Goal: Transaction & Acquisition: Purchase product/service

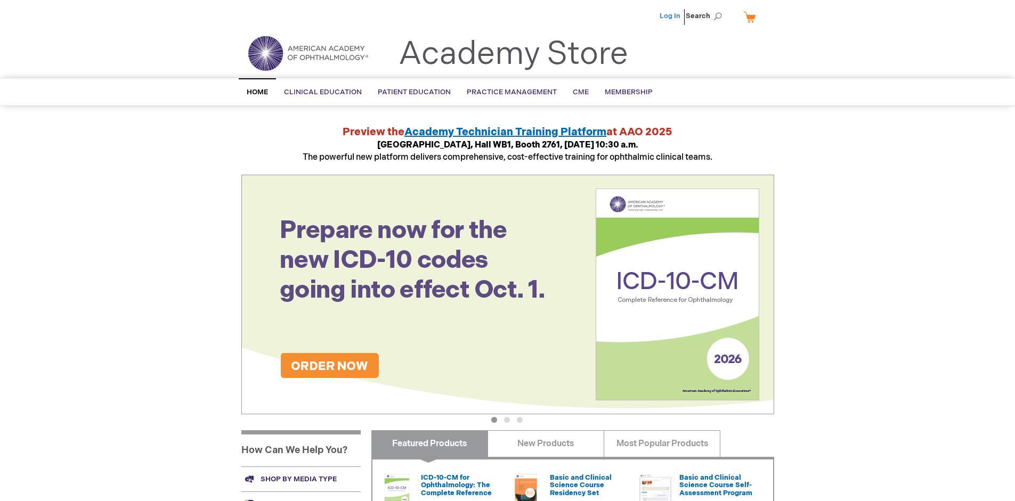
click at [671, 16] on link "Log In" at bounding box center [669, 16] width 21 height 9
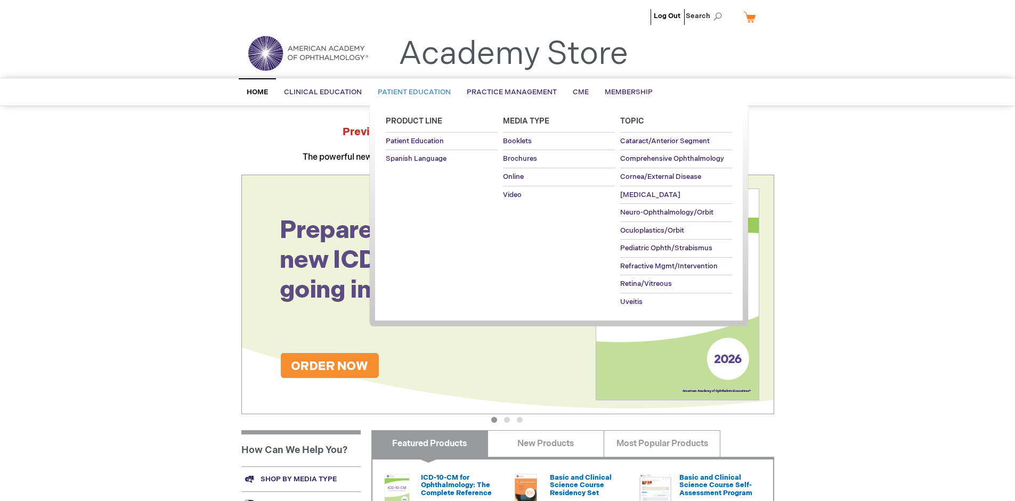
click at [411, 92] on span "Patient Education" at bounding box center [414, 92] width 73 height 9
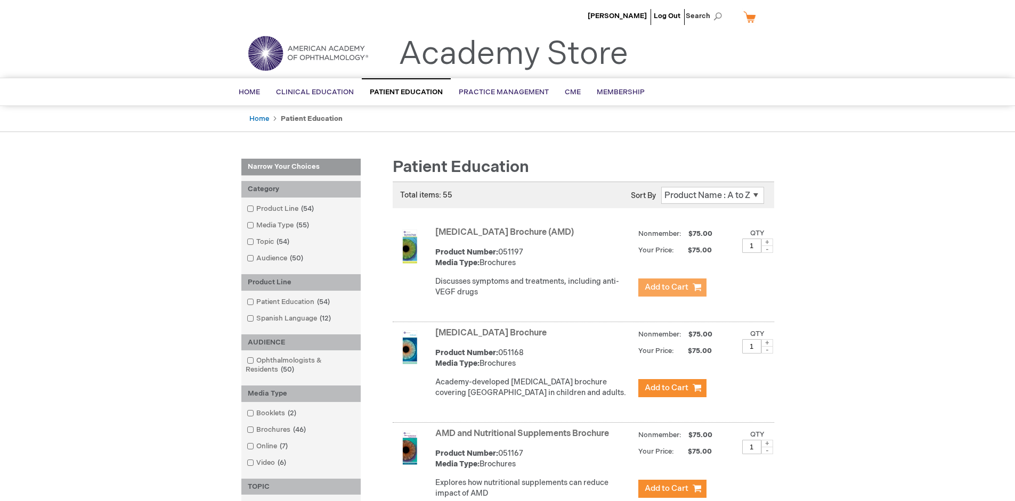
click at [672, 288] on span "Add to Cart" at bounding box center [667, 287] width 44 height 10
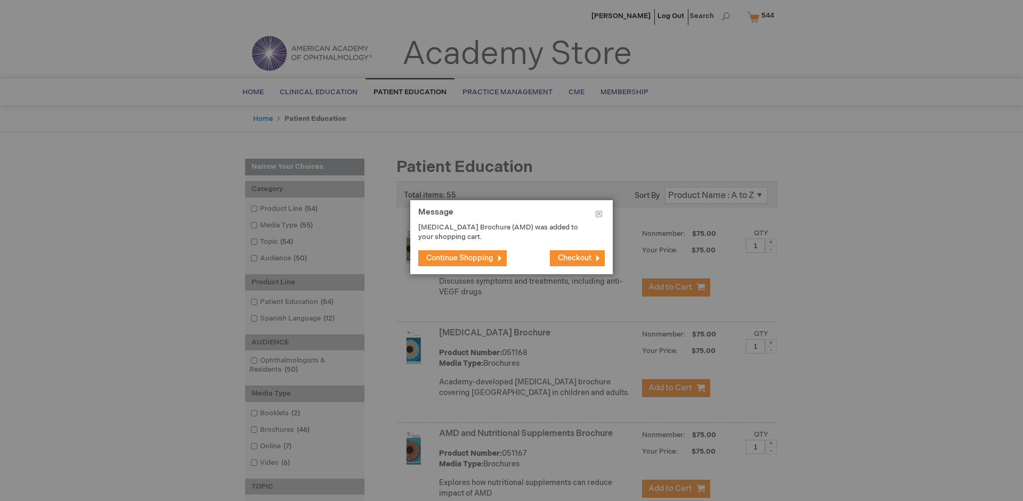
click at [460, 258] on span "Continue Shopping" at bounding box center [459, 258] width 67 height 9
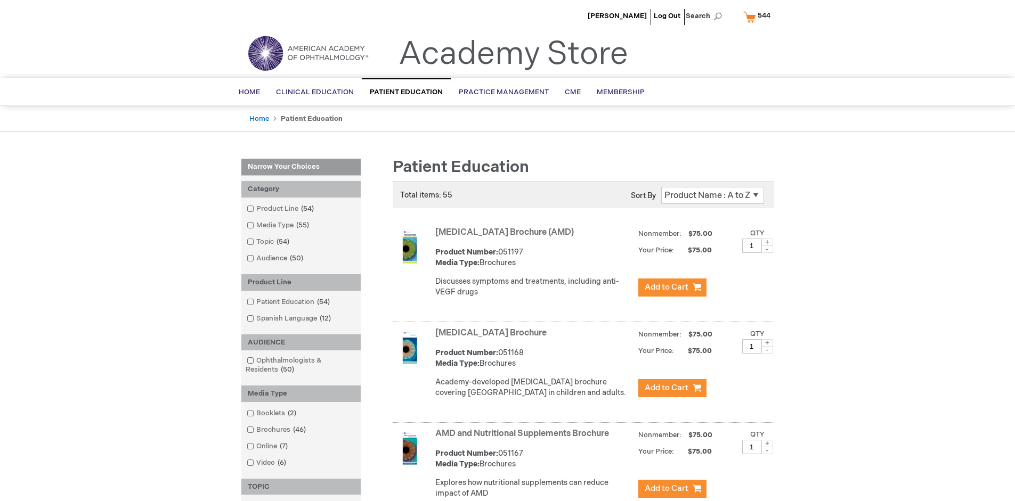
click at [524, 439] on link "AMD and Nutritional Supplements Brochure" at bounding box center [522, 434] width 174 height 10
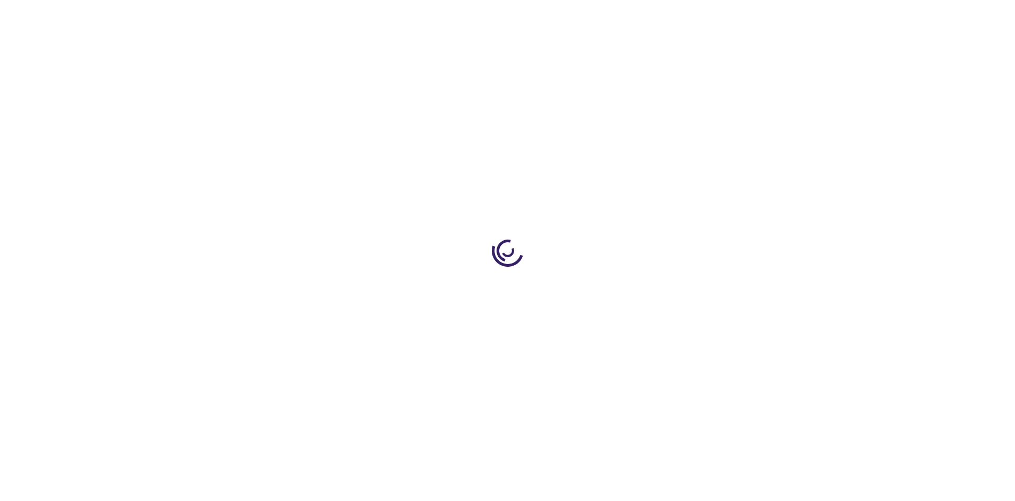
type input "1"
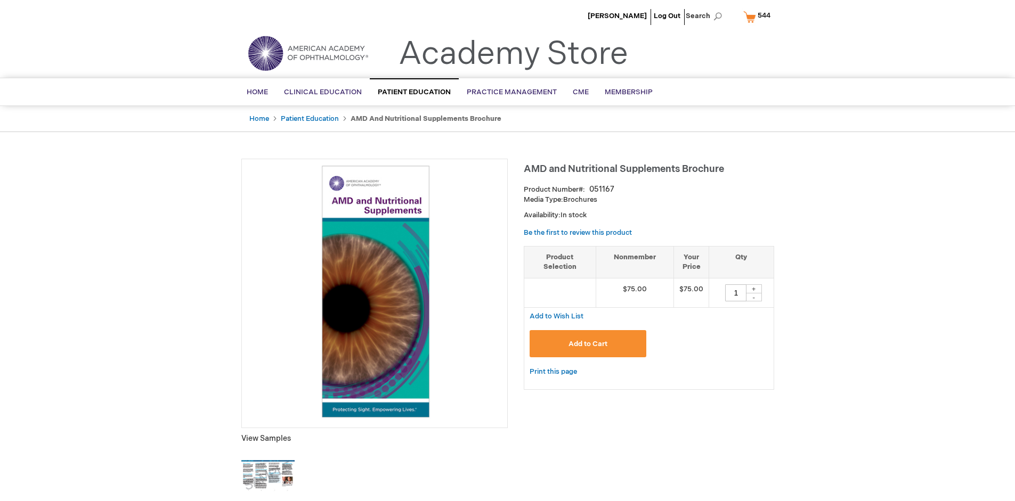
click at [588, 344] on span "Add to Cart" at bounding box center [587, 344] width 39 height 9
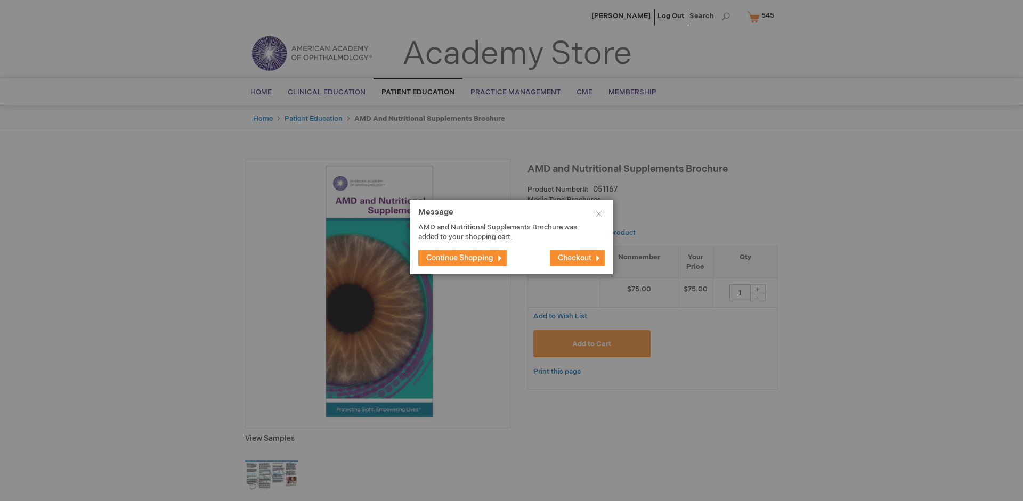
click at [460, 258] on span "Continue Shopping" at bounding box center [459, 258] width 67 height 9
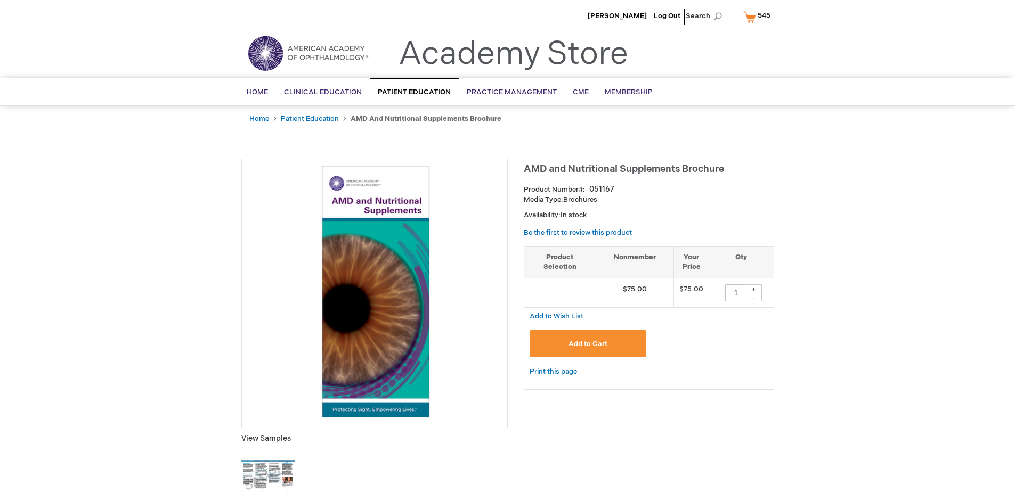
click at [759, 17] on span "545" at bounding box center [763, 15] width 13 height 9
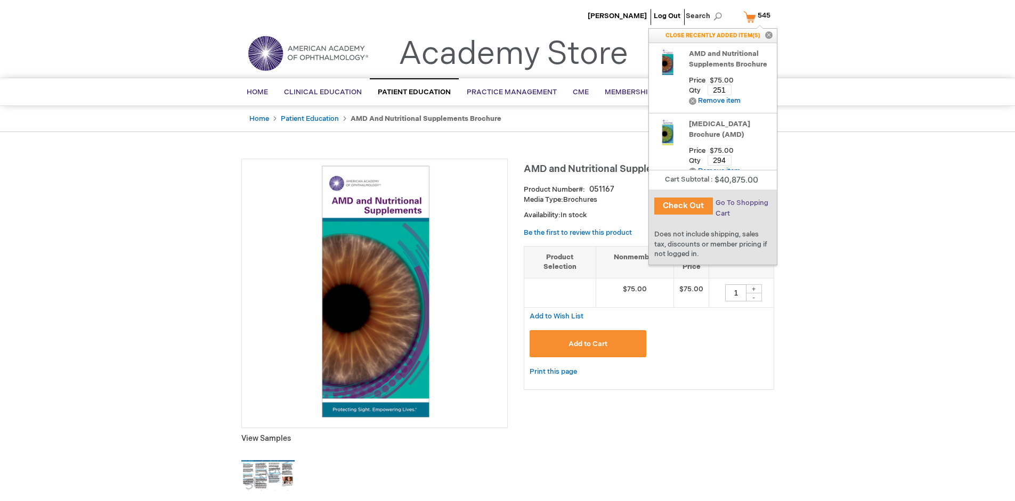
click at [741, 203] on span "Go To Shopping Cart" at bounding box center [741, 208] width 53 height 19
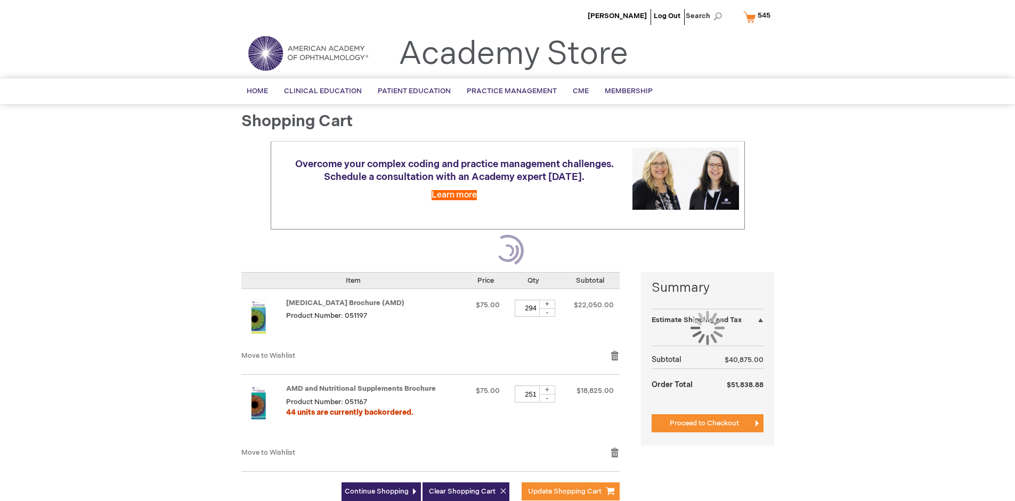
select select "US"
select select "41"
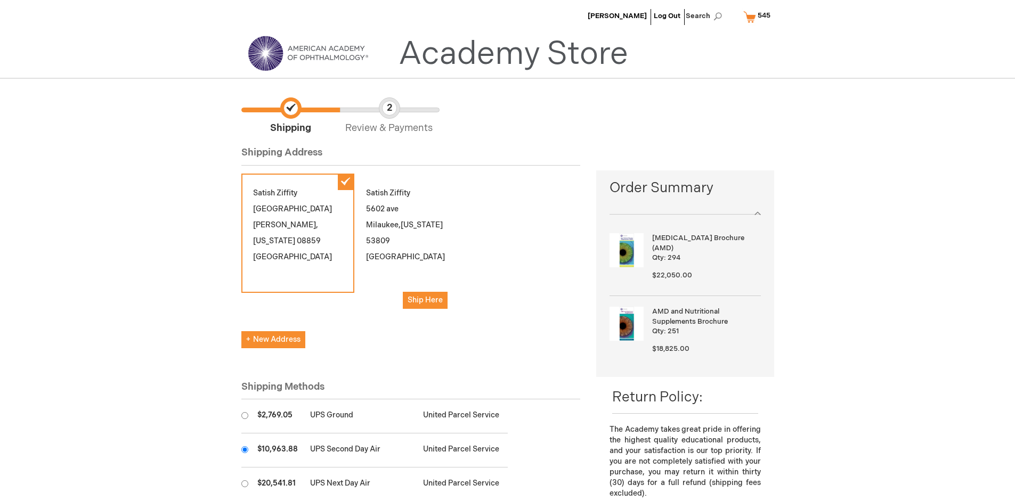
click at [244, 450] on input "radio" at bounding box center [244, 449] width 7 height 7
